Goal: Information Seeking & Learning: Learn about a topic

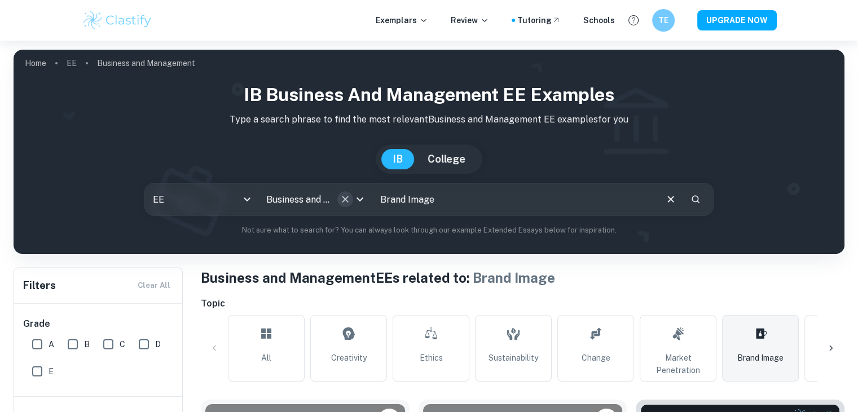
click at [339, 201] on button "Clear" at bounding box center [345, 199] width 16 height 16
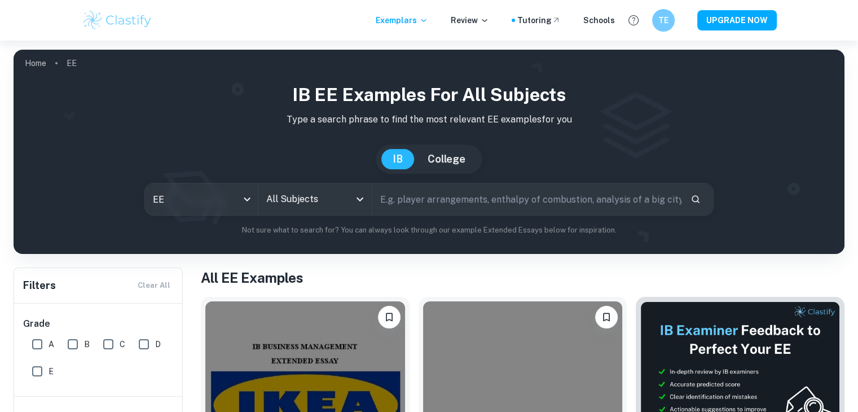
click at [327, 201] on input "All Subjects" at bounding box center [306, 198] width 86 height 21
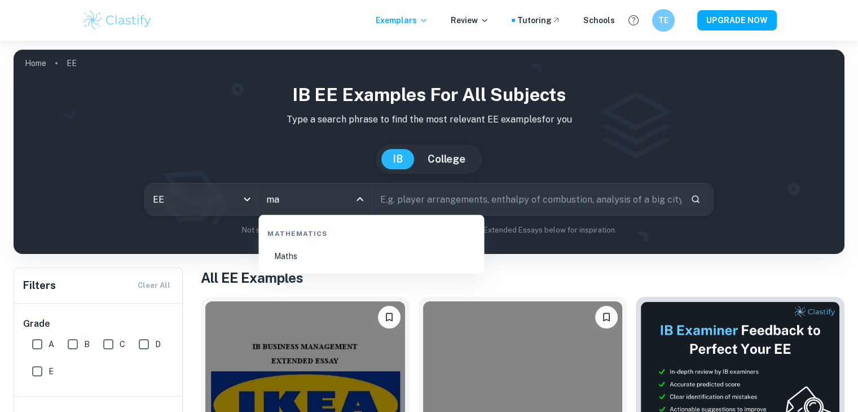
type input "m"
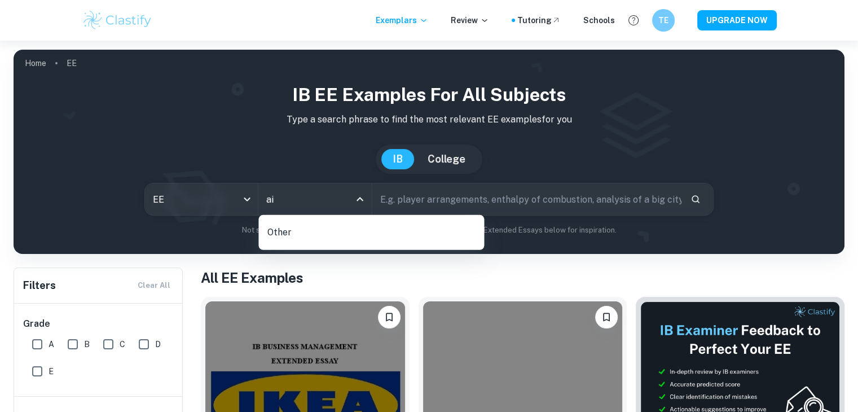
type input "a"
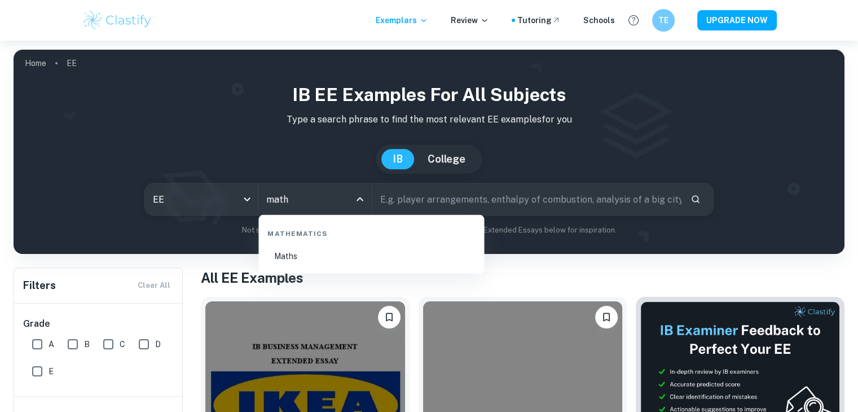
click at [345, 257] on li "Maths" at bounding box center [371, 256] width 217 height 26
type input "Maths"
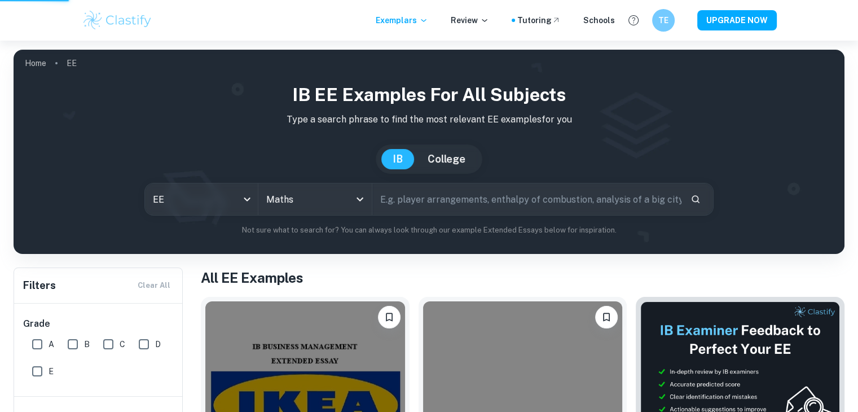
click at [226, 199] on body "We value your privacy We use cookies to enhance your browsing experience, serve…" at bounding box center [429, 247] width 858 height 412
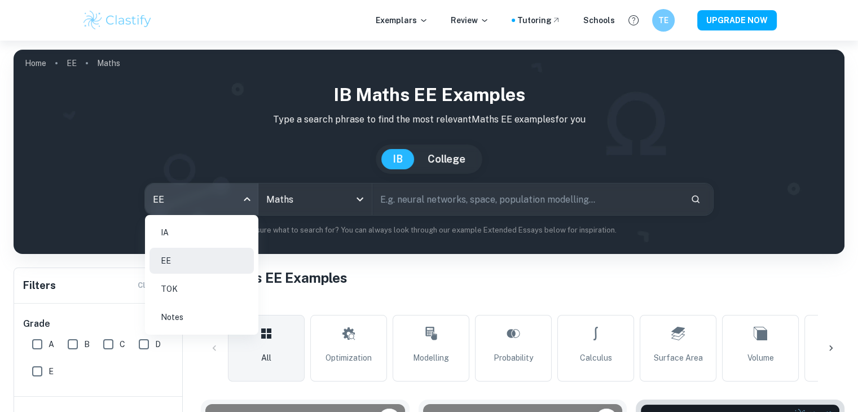
click at [212, 233] on li "IA" at bounding box center [202, 232] width 104 height 26
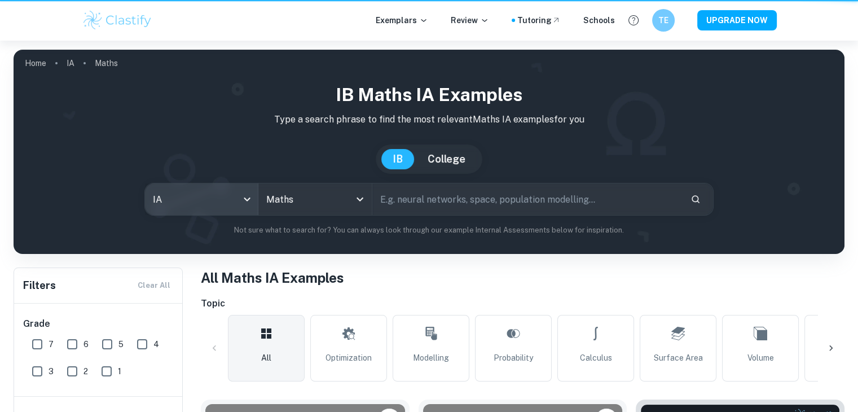
type input "ia"
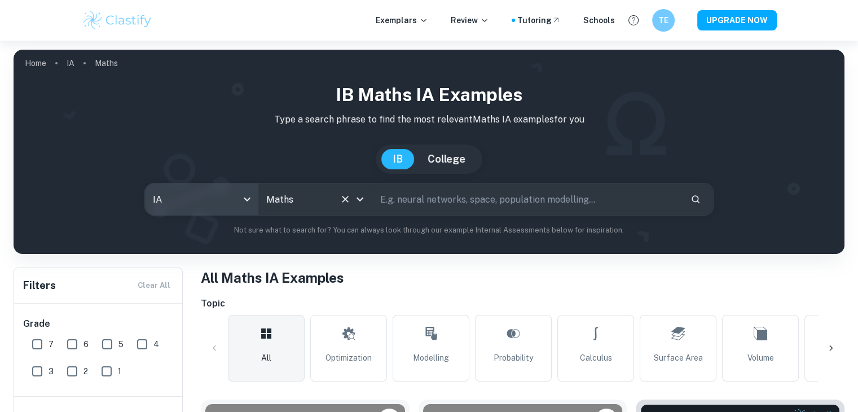
click at [343, 197] on icon "Clear" at bounding box center [345, 199] width 7 height 7
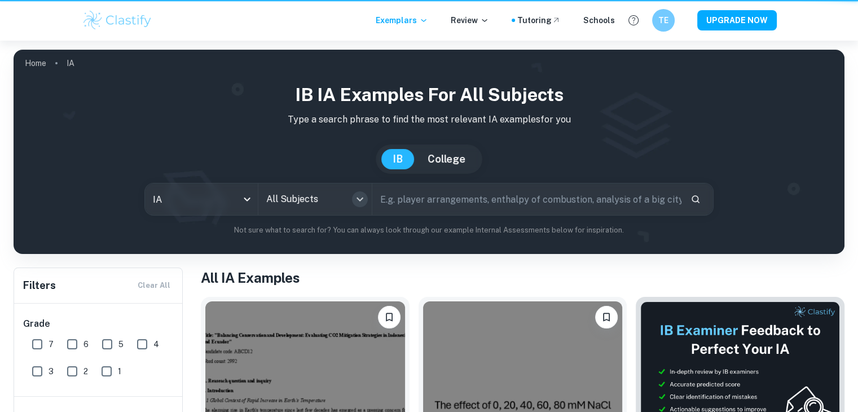
click at [359, 199] on icon "Open" at bounding box center [360, 199] width 14 height 14
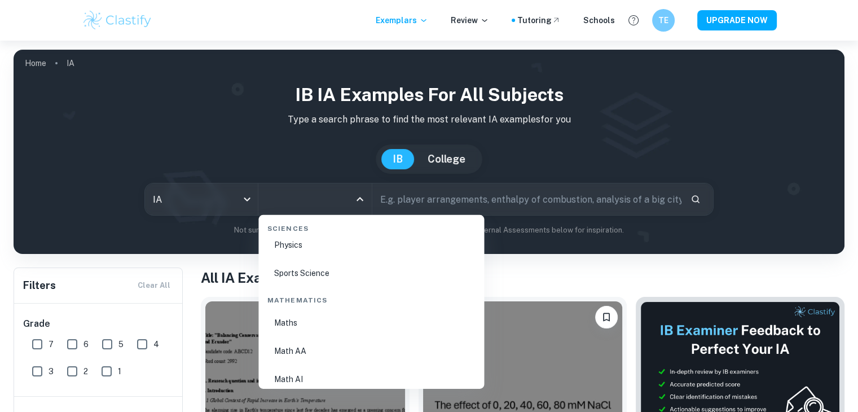
scroll to position [1975, 0]
click at [320, 288] on li "Math AI" at bounding box center [371, 286] width 217 height 26
type input "Math AI"
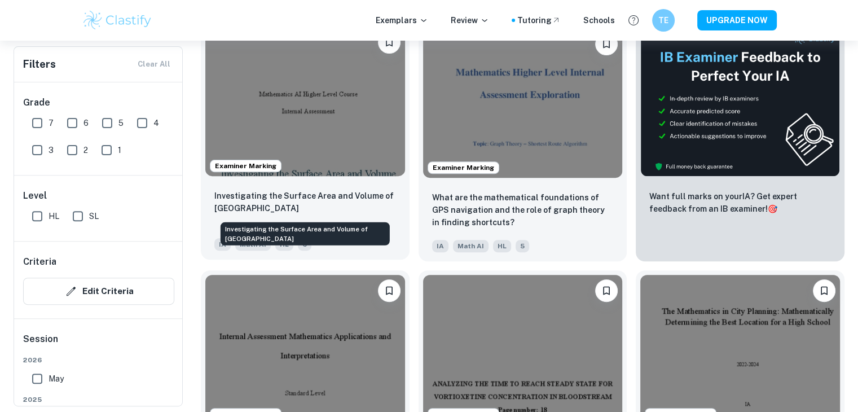
scroll to position [470, 0]
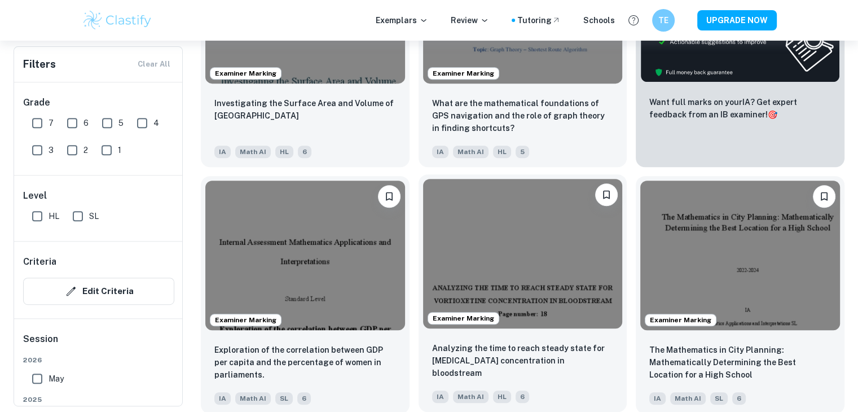
click at [475, 219] on img at bounding box center [523, 254] width 200 height 150
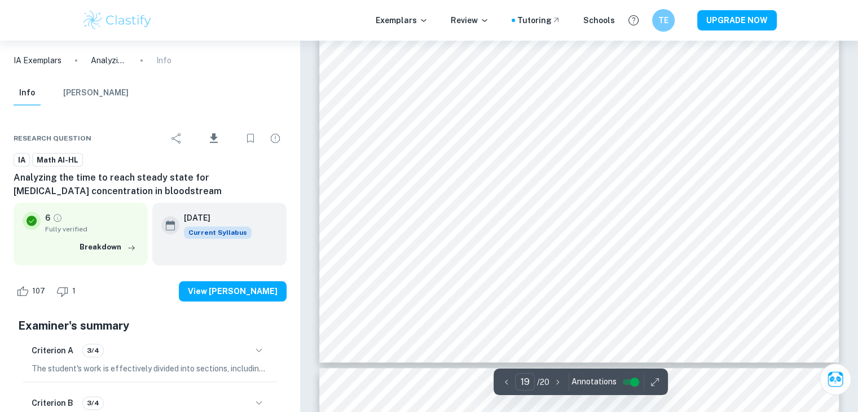
scroll to position [14112, 0]
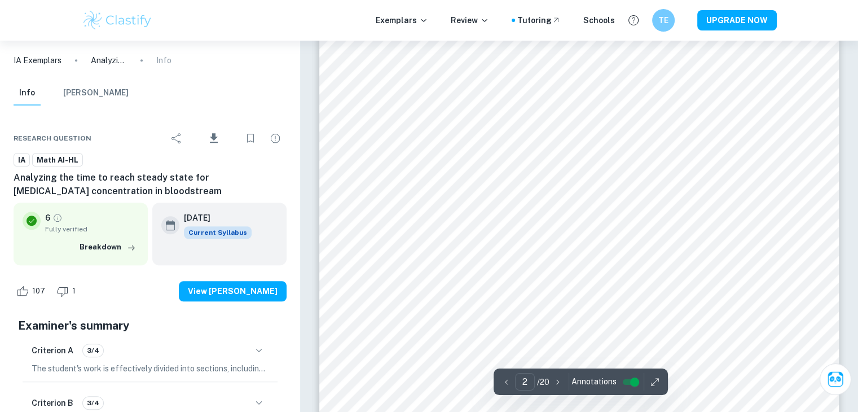
type input "1"
